Goal: Browse casually

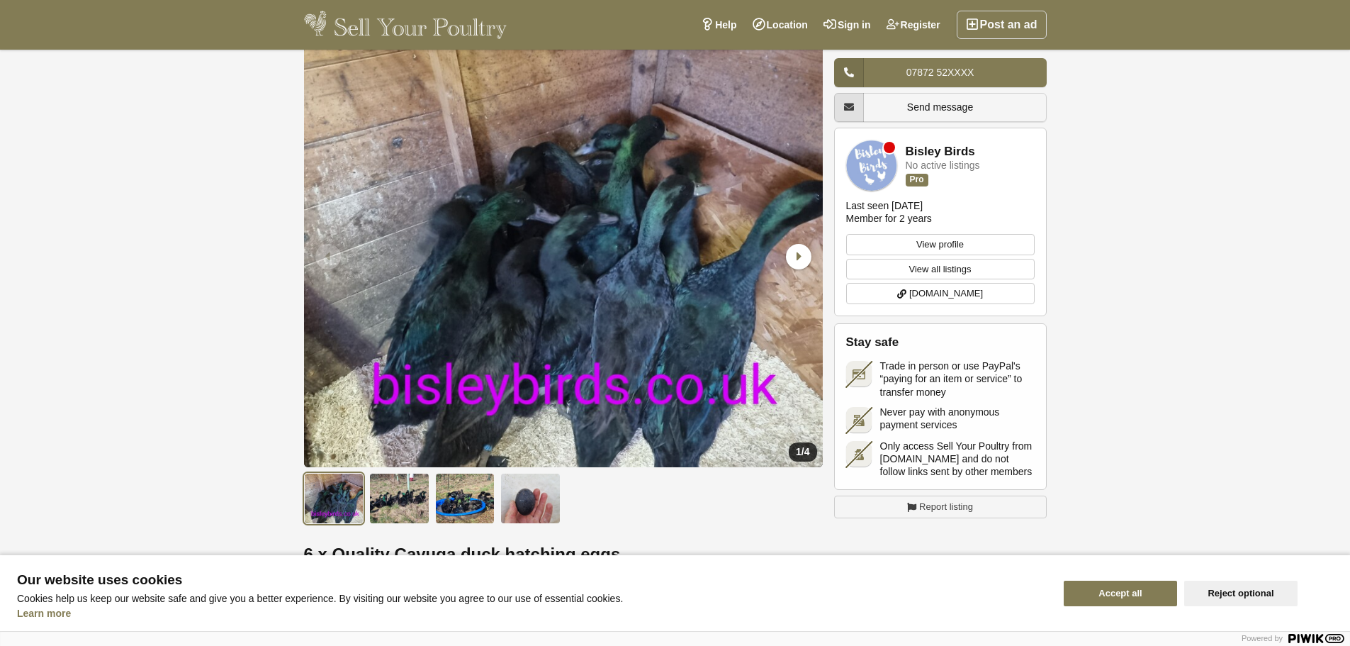
scroll to position [213, 0]
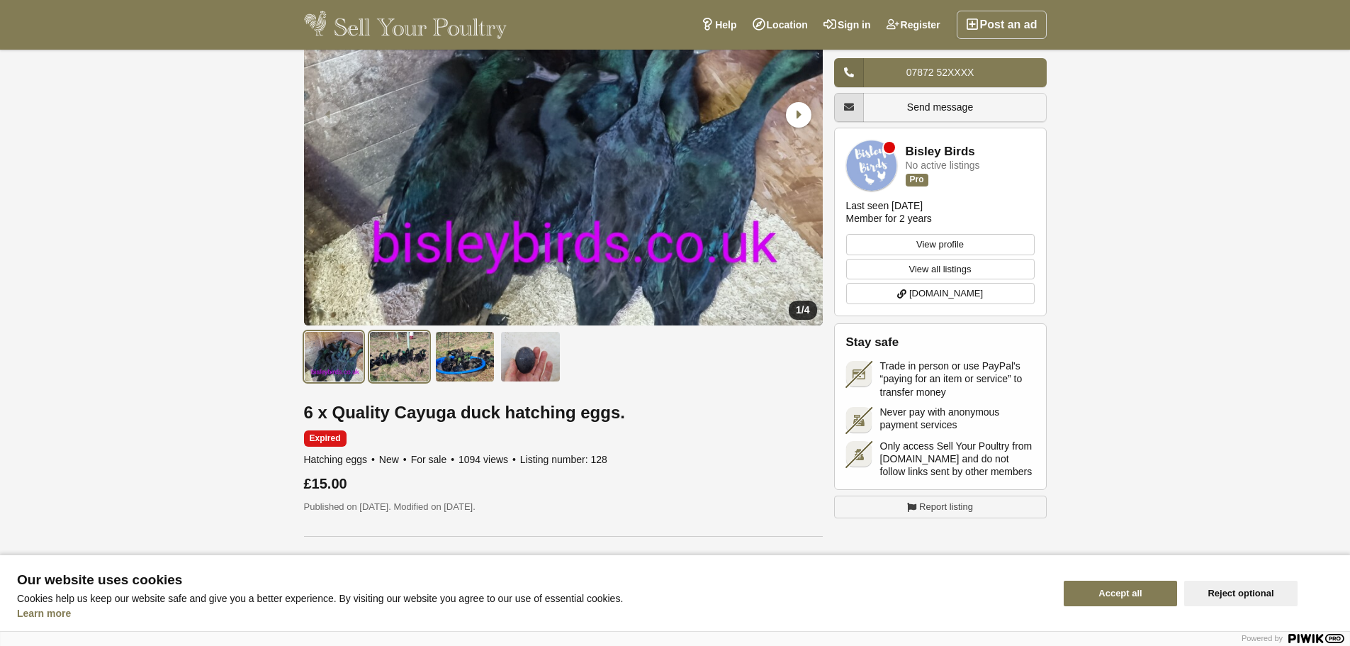
click at [406, 349] on img at bounding box center [399, 356] width 60 height 51
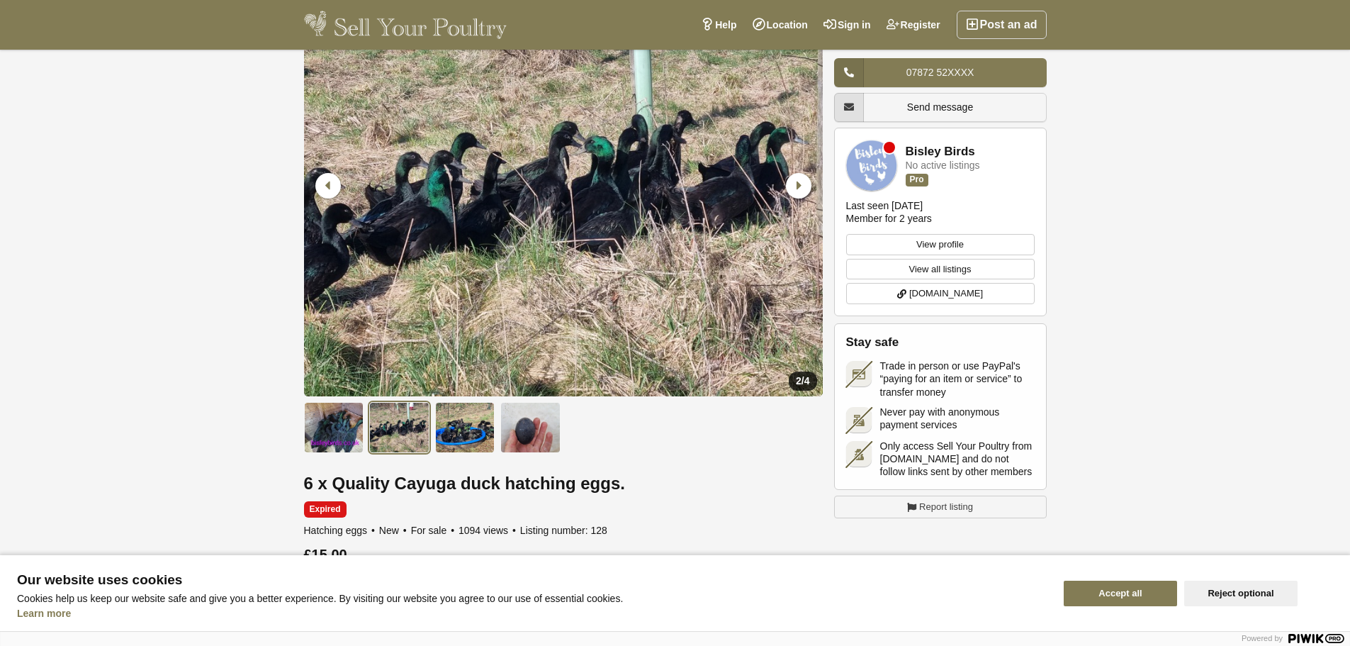
scroll to position [71, 0]
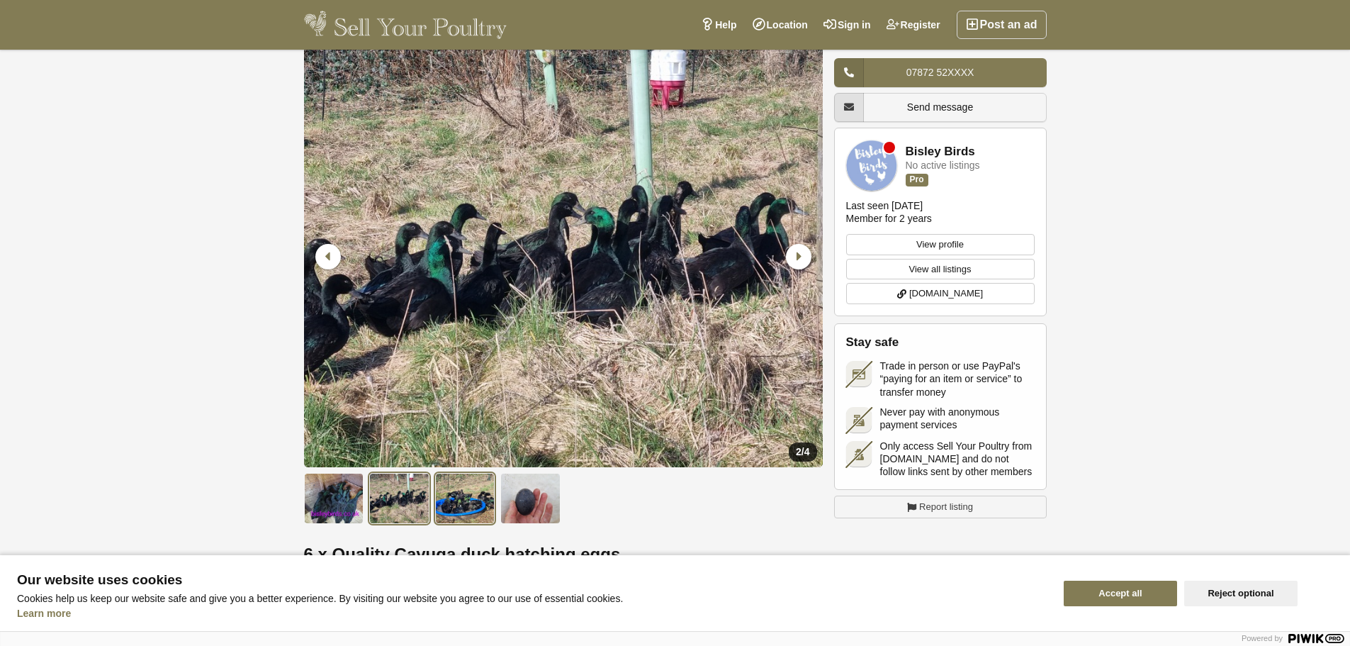
click at [447, 488] on img at bounding box center [465, 498] width 60 height 51
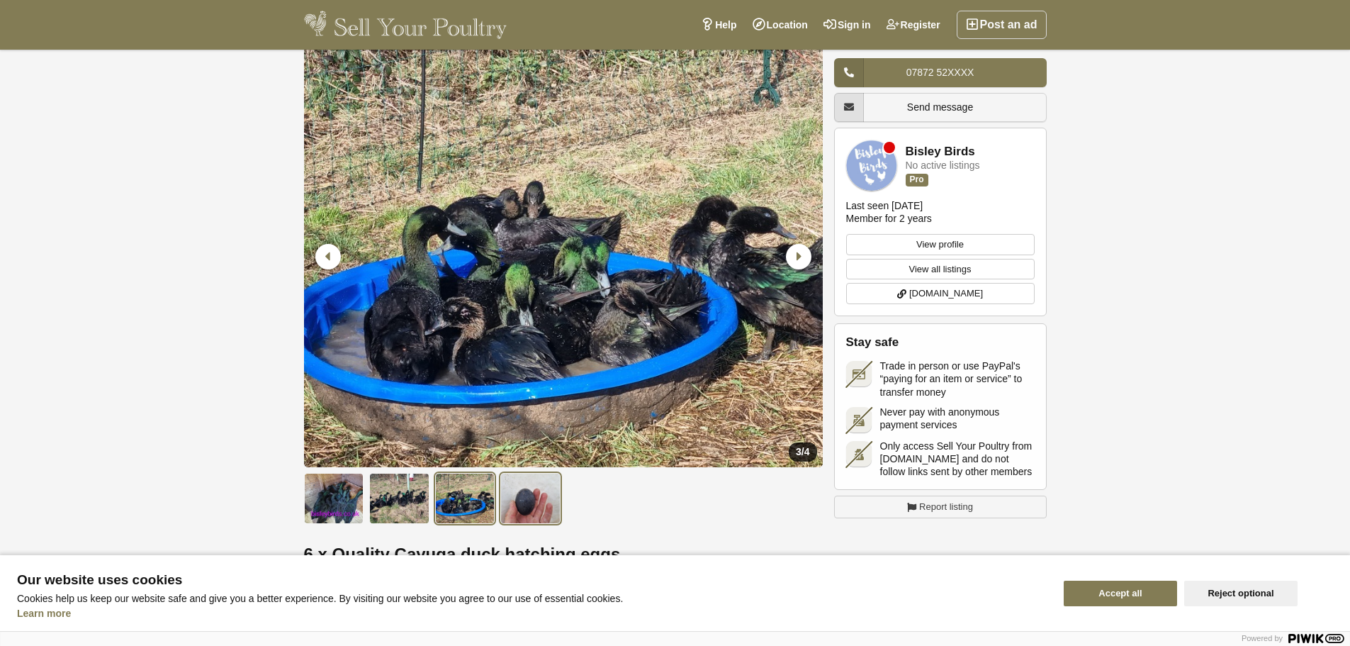
click at [514, 499] on img at bounding box center [530, 498] width 60 height 51
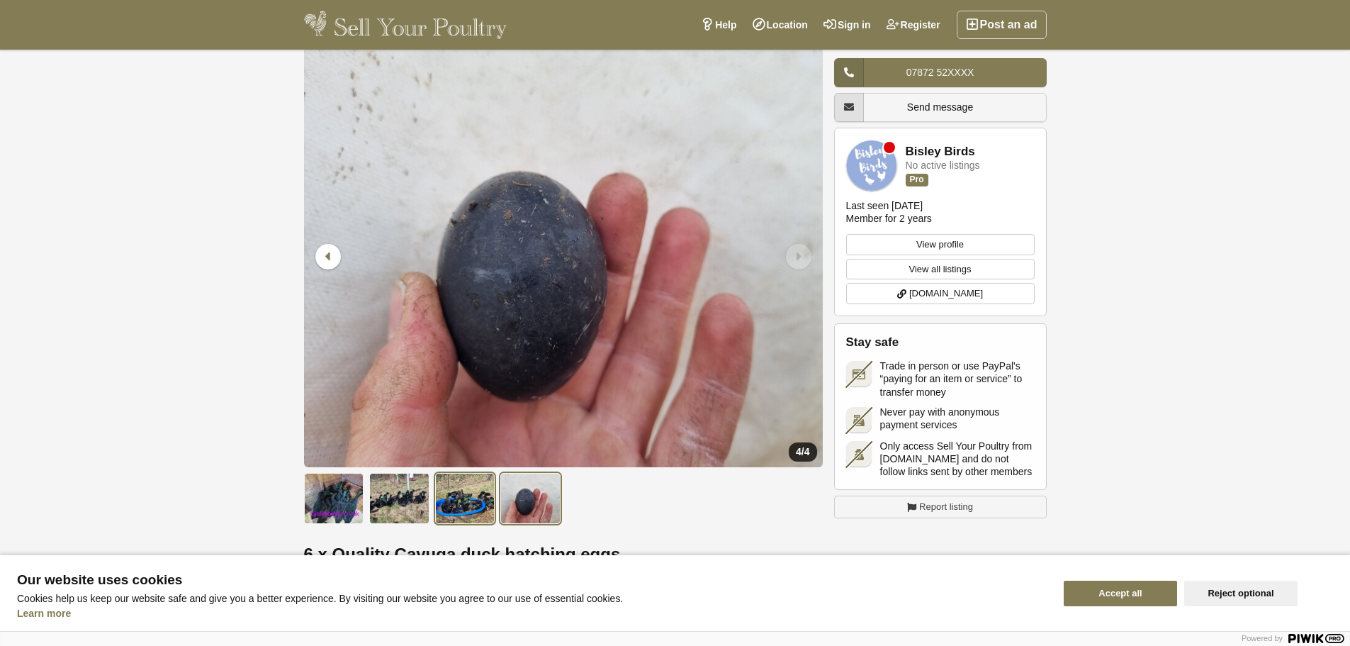
click at [477, 504] on img at bounding box center [465, 498] width 60 height 51
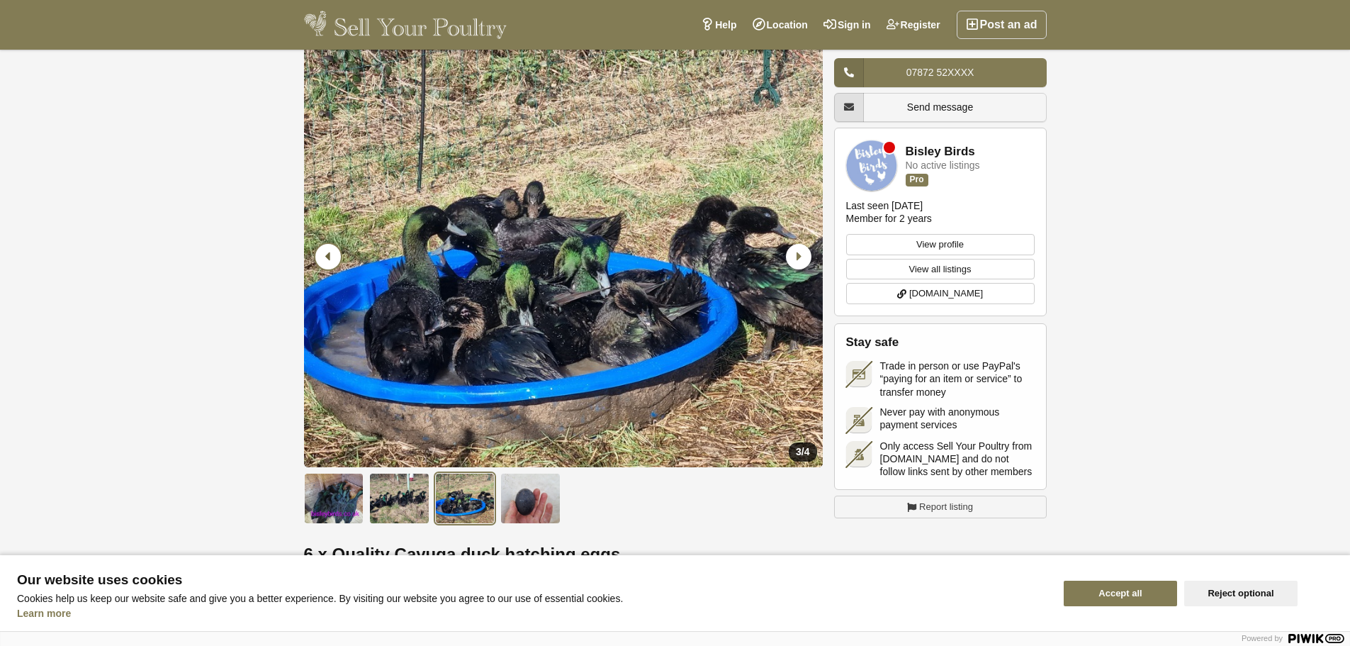
click at [332, 259] on icon "Previous slide" at bounding box center [328, 257] width 26 height 26
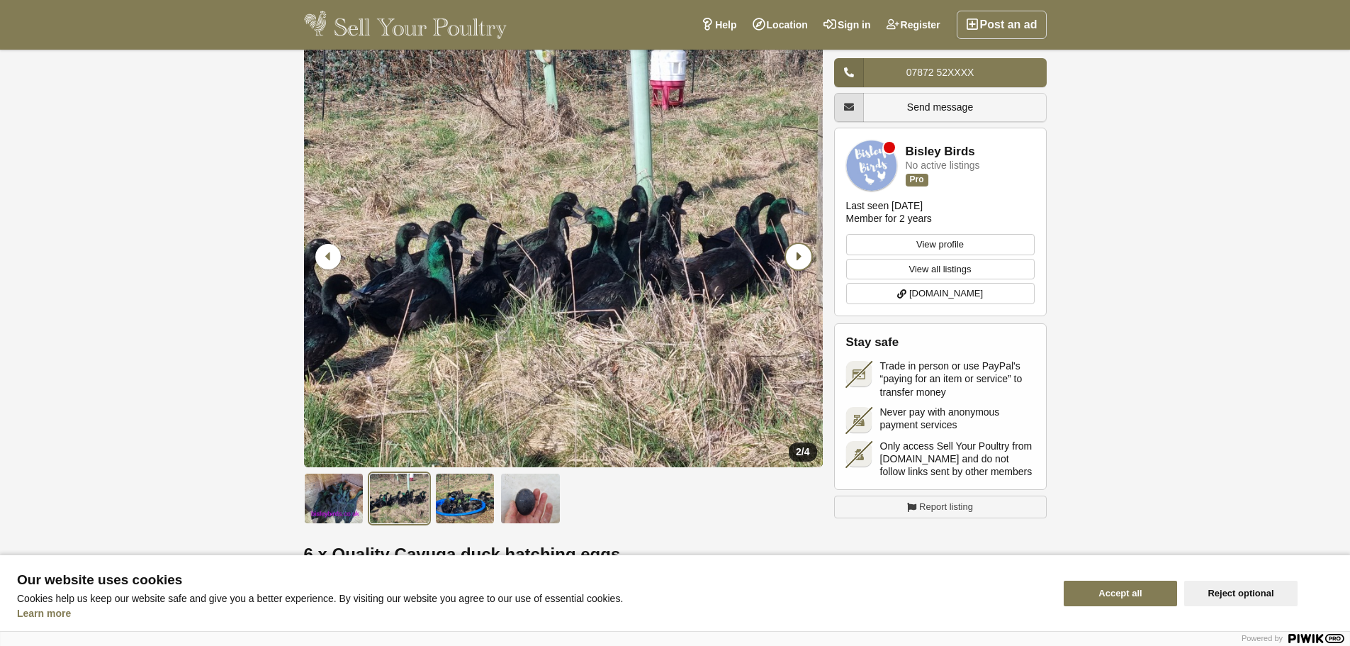
click at [803, 255] on icon "Next slide" at bounding box center [799, 257] width 26 height 26
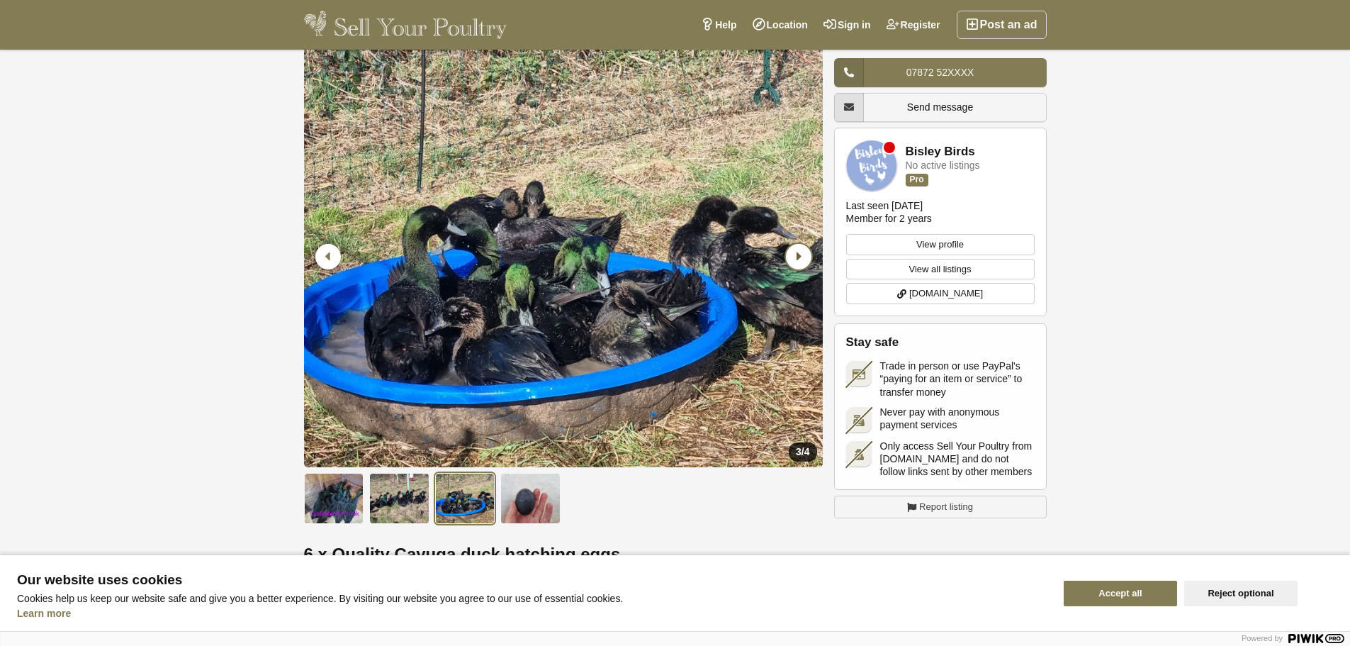
click at [803, 255] on icon "Next slide" at bounding box center [799, 257] width 26 height 26
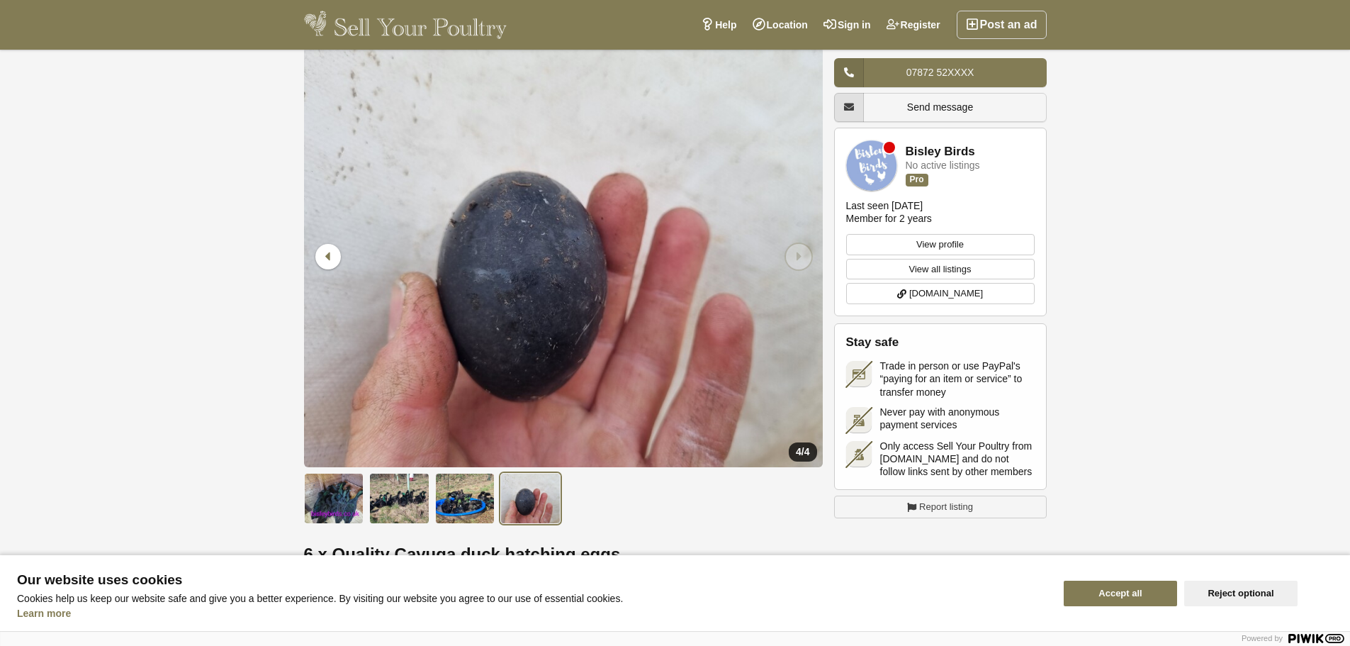
click at [803, 255] on icon "Next slide" at bounding box center [799, 257] width 26 height 26
click at [329, 257] on icon "Previous slide" at bounding box center [328, 257] width 26 height 26
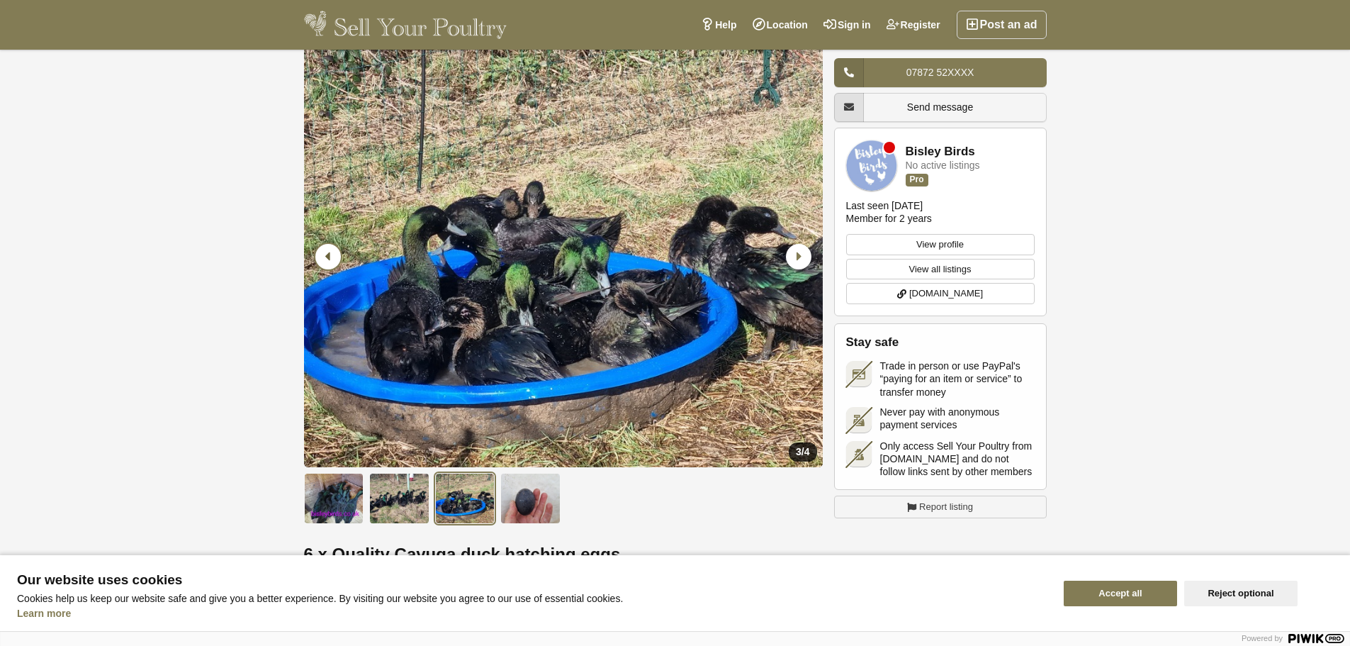
click at [329, 257] on icon "Previous slide" at bounding box center [328, 257] width 26 height 26
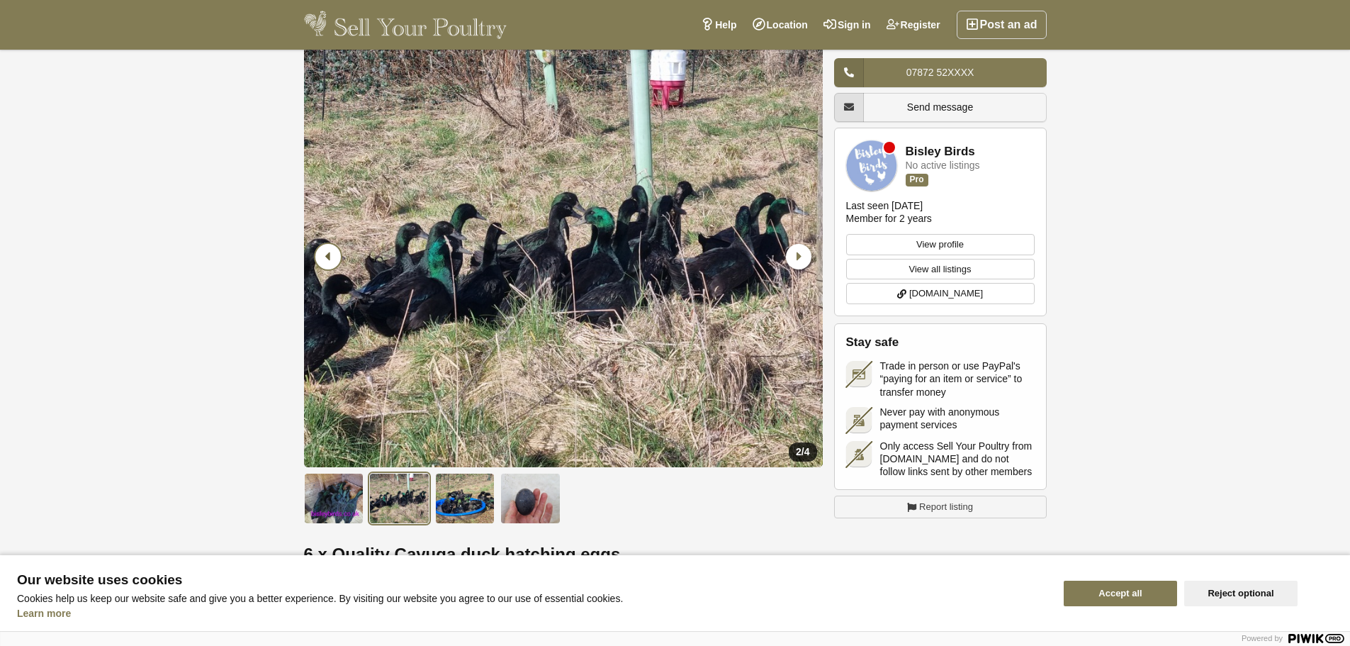
click at [329, 257] on icon "Previous slide" at bounding box center [328, 257] width 26 height 26
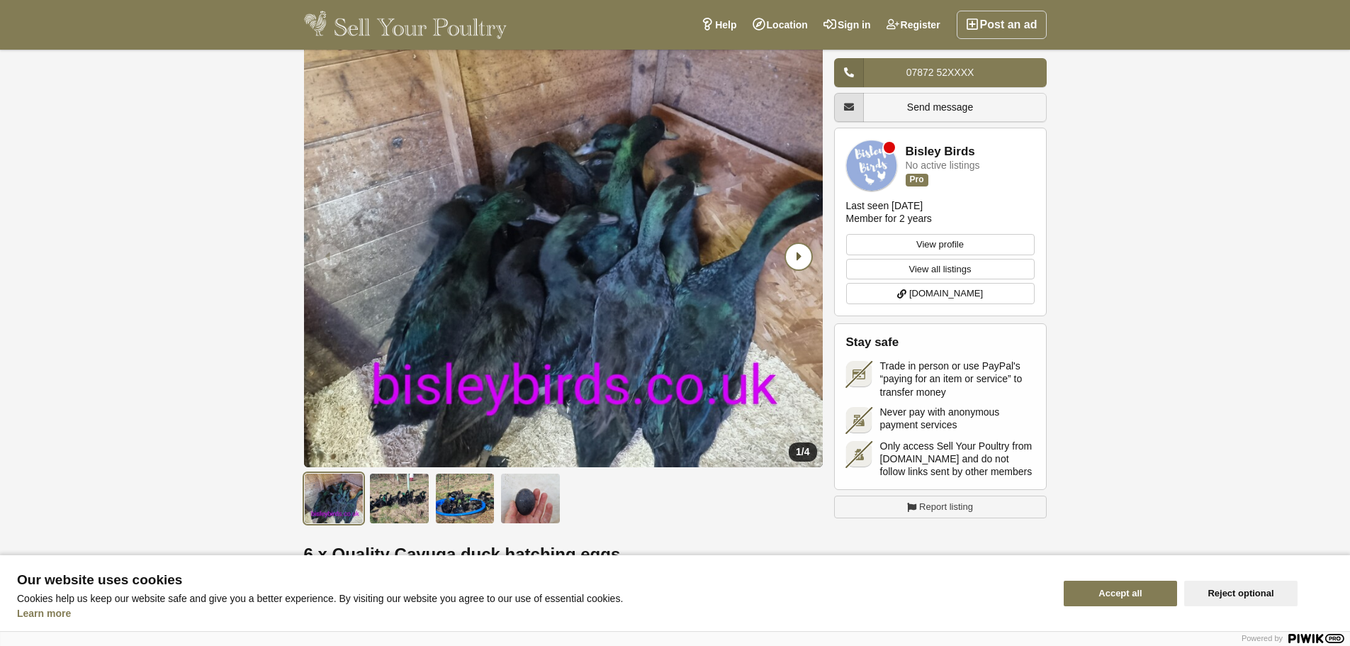
click at [804, 257] on icon "Next slide" at bounding box center [799, 257] width 26 height 26
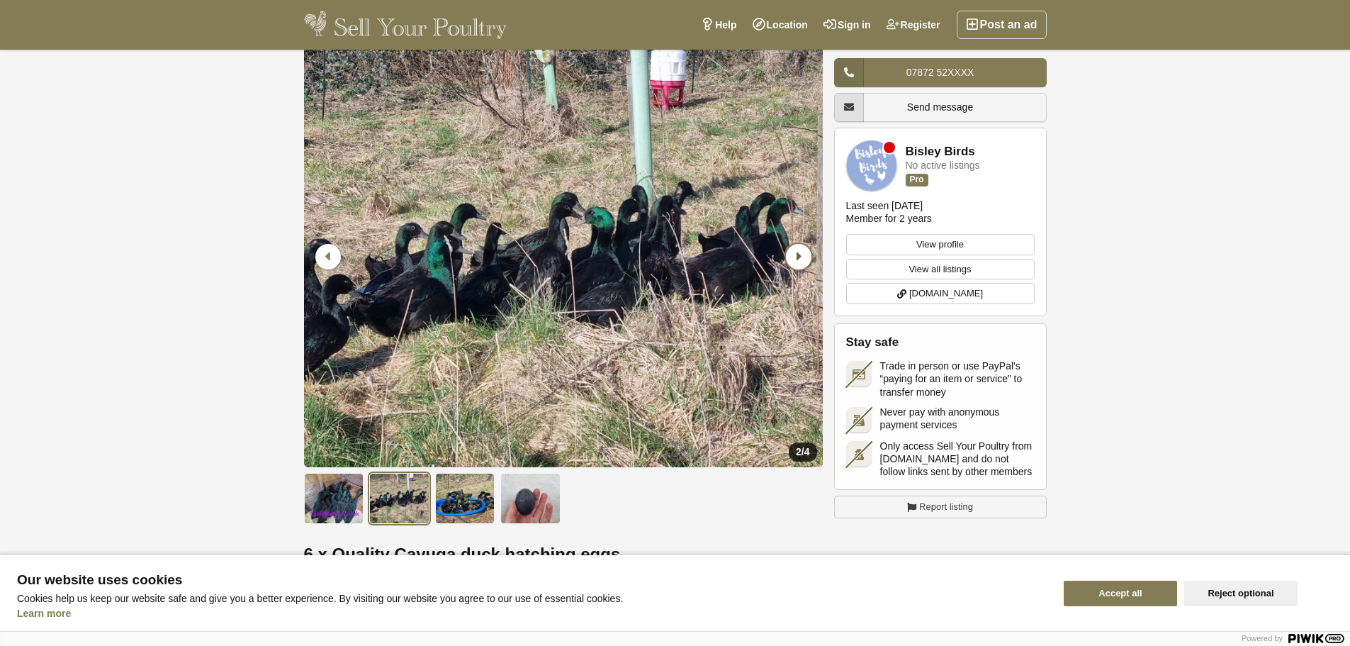
click at [803, 256] on icon "Next slide" at bounding box center [799, 257] width 26 height 26
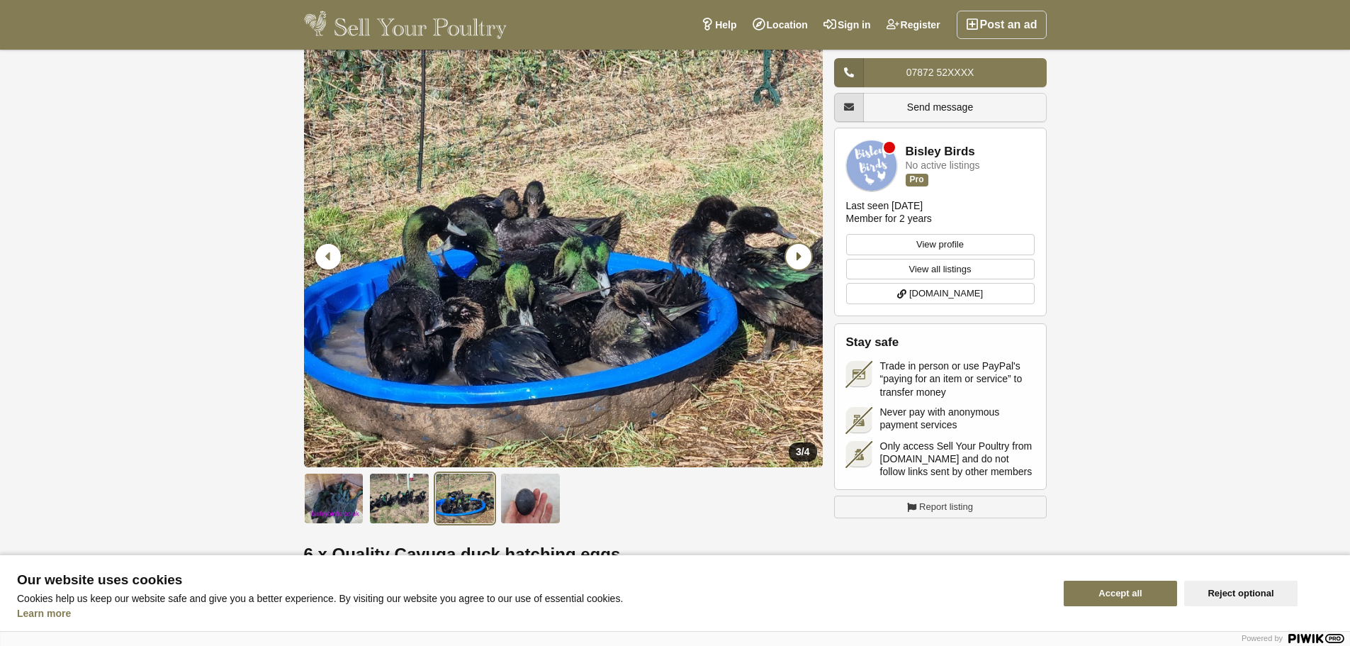
click at [803, 256] on icon "Next slide" at bounding box center [799, 257] width 26 height 26
